Goal: Navigation & Orientation: Find specific page/section

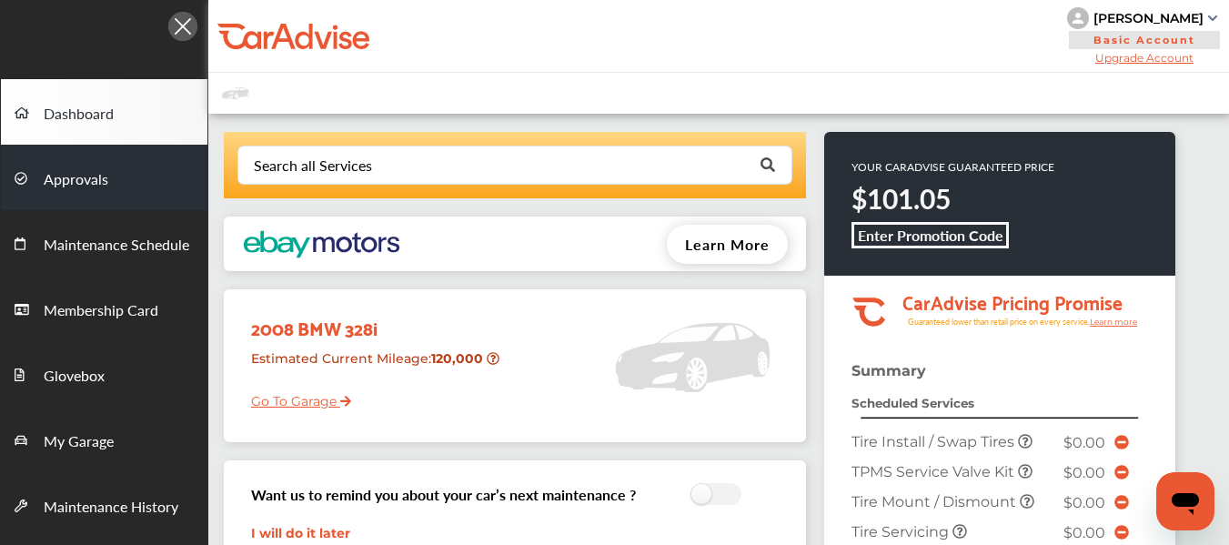
click at [86, 192] on span "Approvals" at bounding box center [76, 180] width 65 height 24
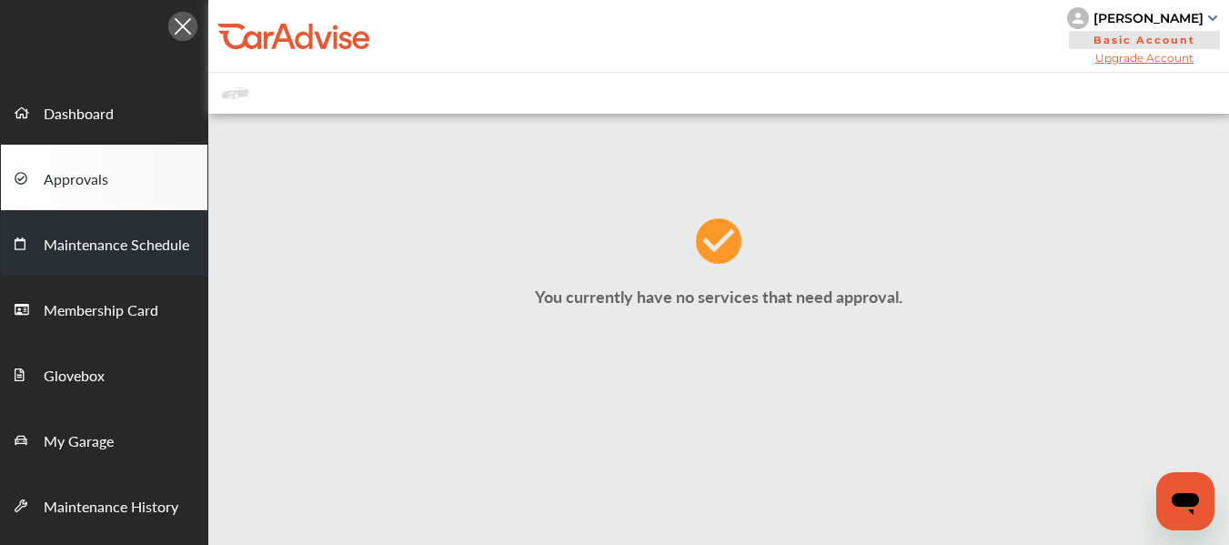
click at [120, 258] on span "Maintenance Schedule" at bounding box center [117, 246] width 146 height 24
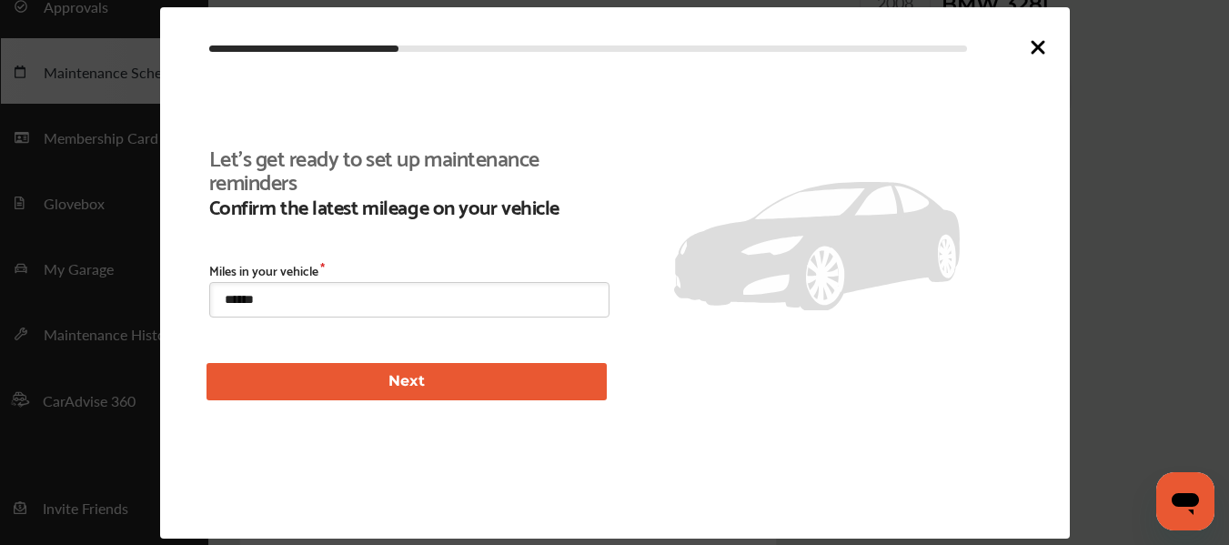
scroll to position [137, 0]
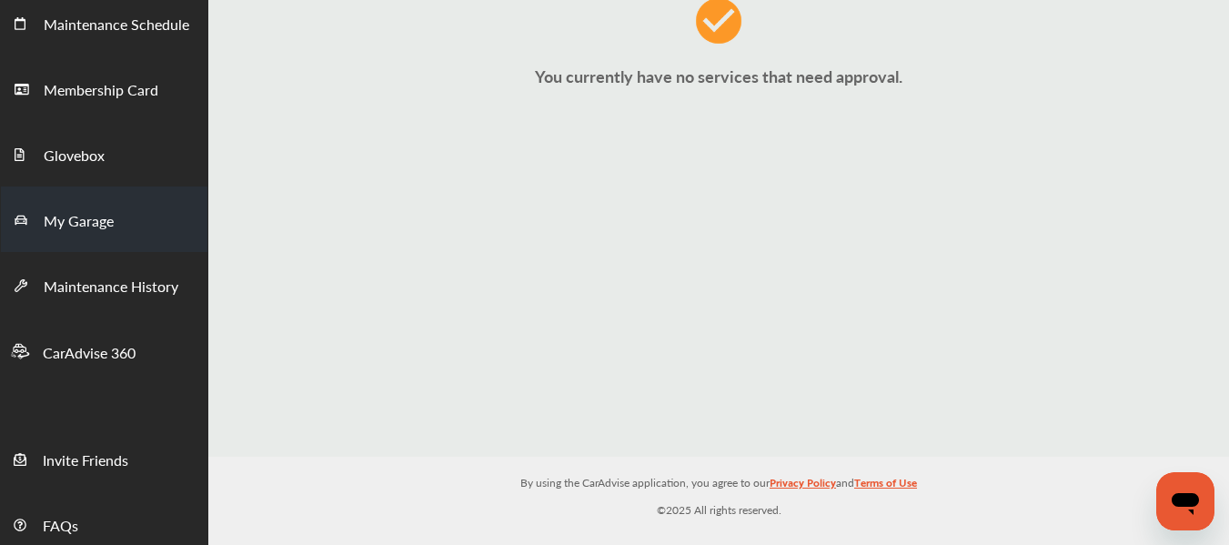
scroll to position [232, 0]
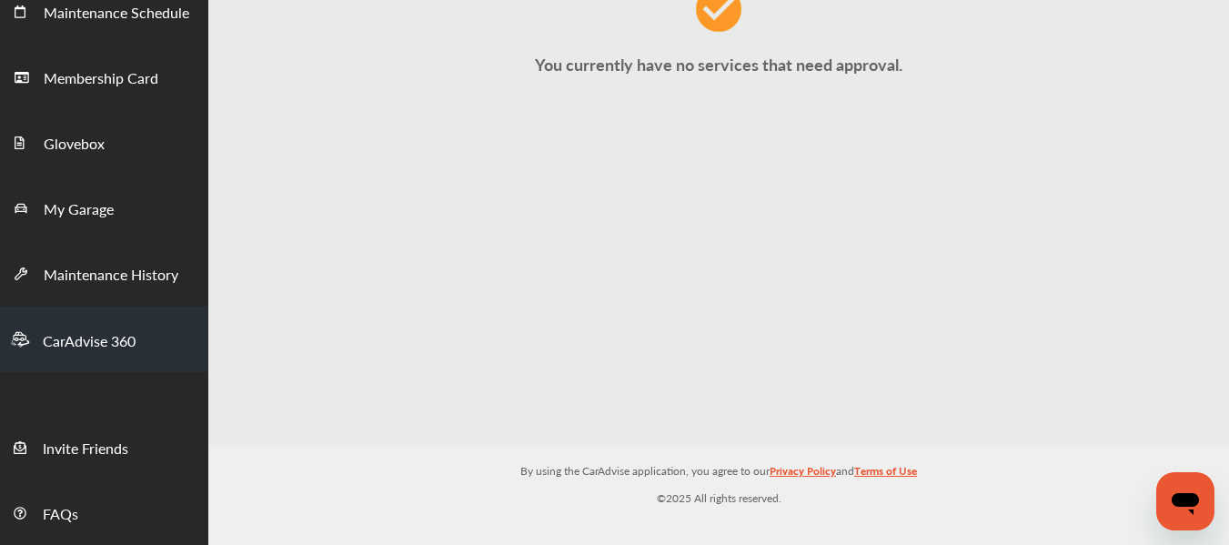
click at [120, 348] on span "CarAdvise 360" at bounding box center [89, 342] width 93 height 24
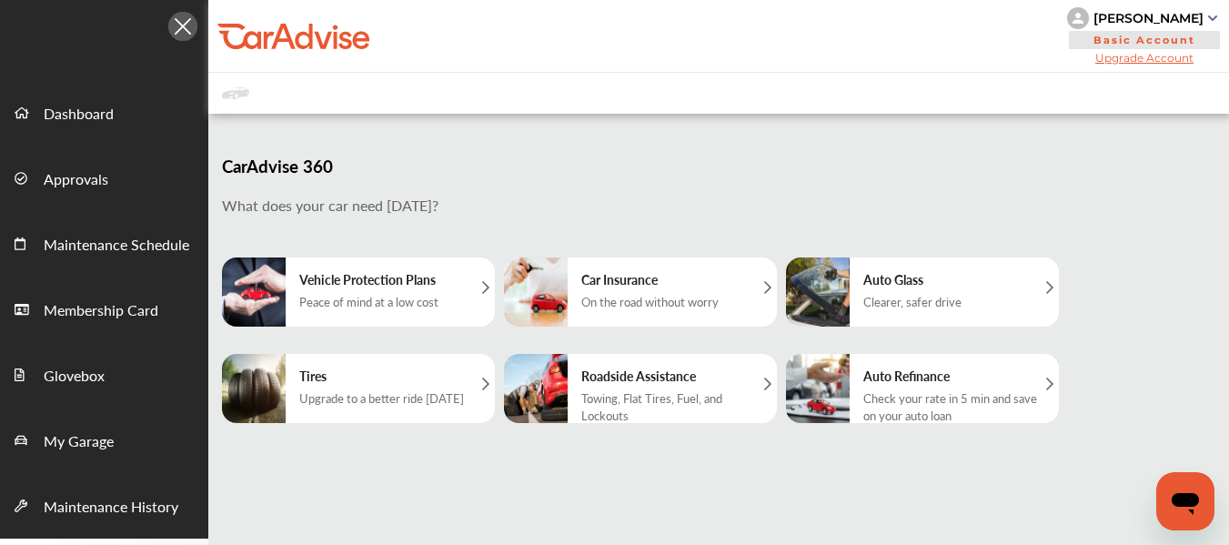
click at [405, 395] on div "Upgrade to a better ride today" at bounding box center [381, 398] width 165 height 17
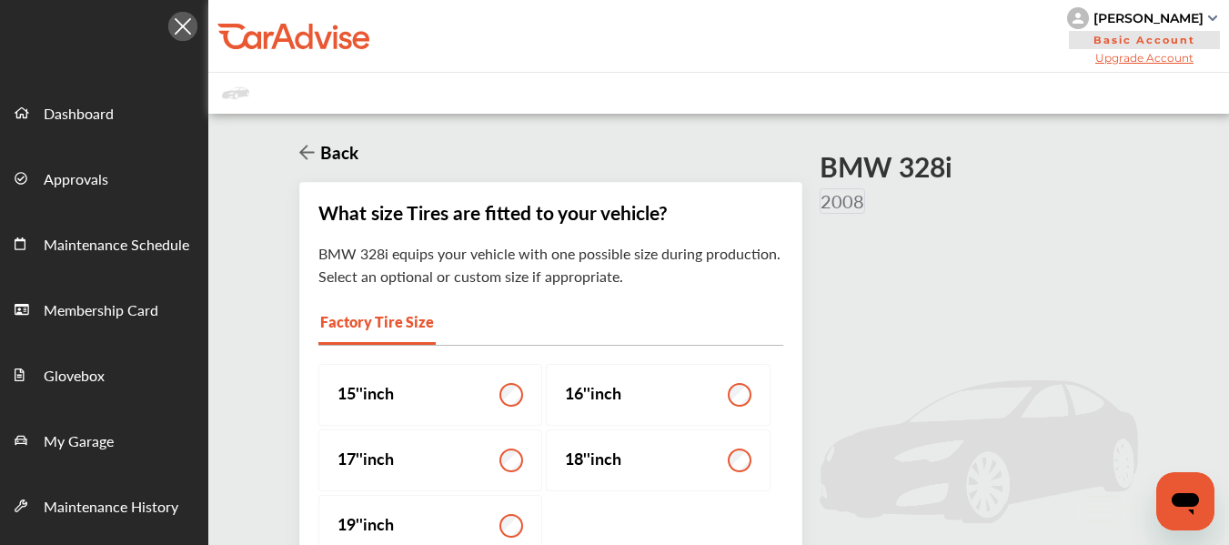
click at [179, 25] on img at bounding box center [182, 26] width 29 height 29
